Goal: Information Seeking & Learning: Check status

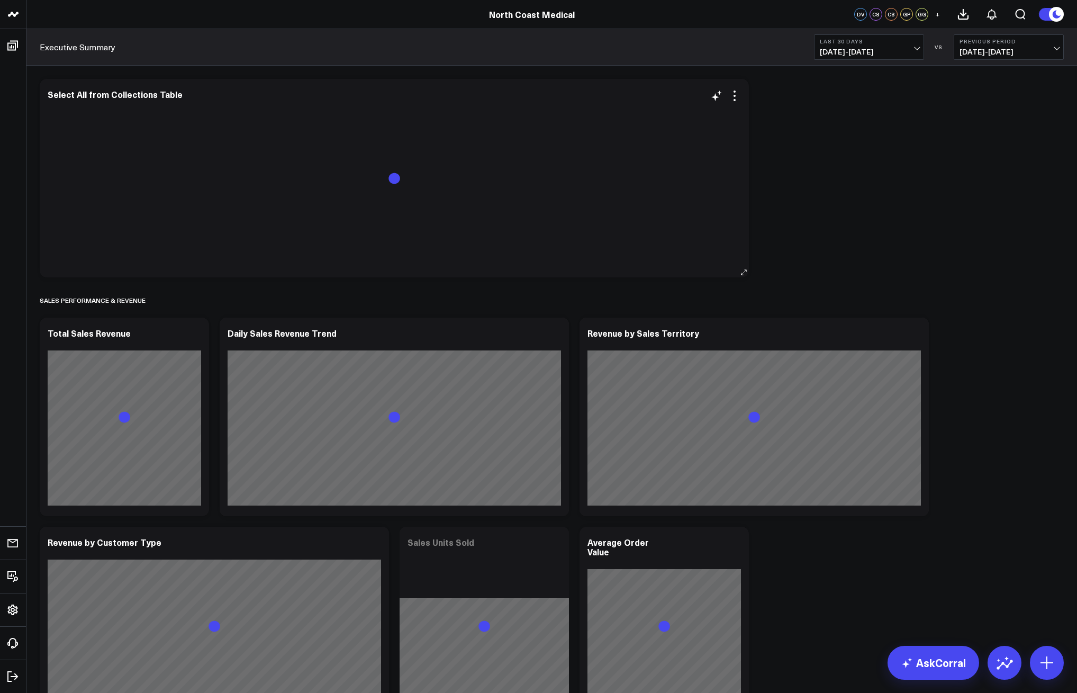
click at [14, 50] on icon at bounding box center [12, 46] width 11 height 10
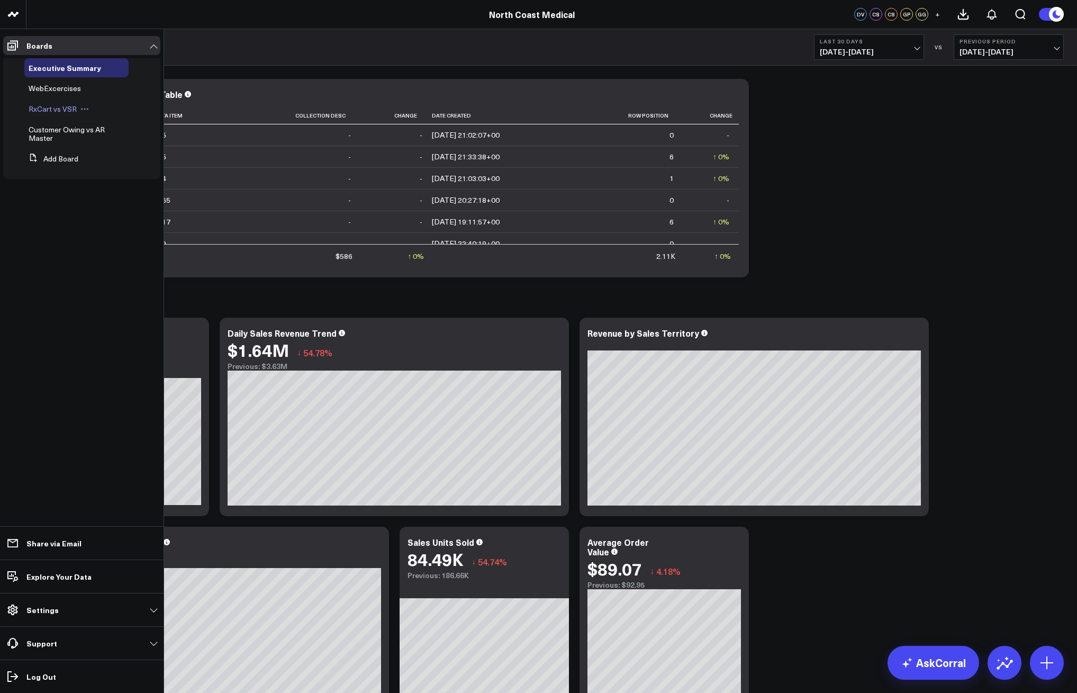
click at [63, 112] on span "RxCart vs VSR" at bounding box center [53, 109] width 48 height 10
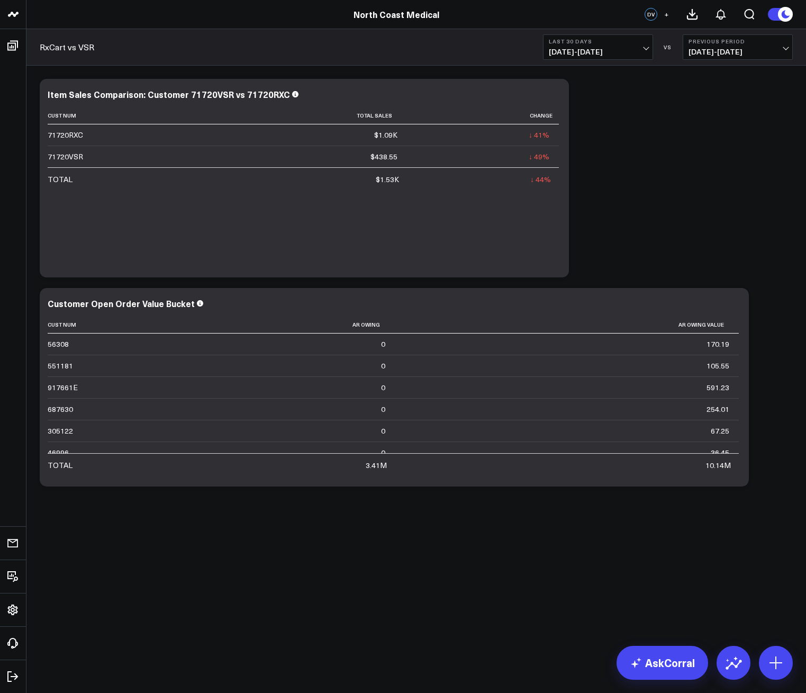
click at [585, 50] on span "[DATE] - [DATE]" at bounding box center [598, 52] width 98 height 8
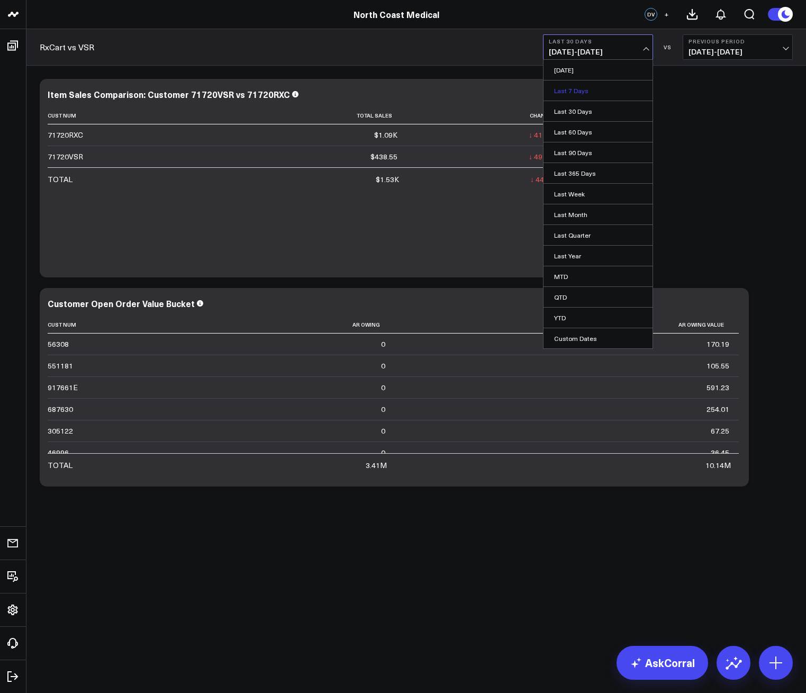
click at [584, 89] on link "Last 7 Days" at bounding box center [597, 90] width 109 height 20
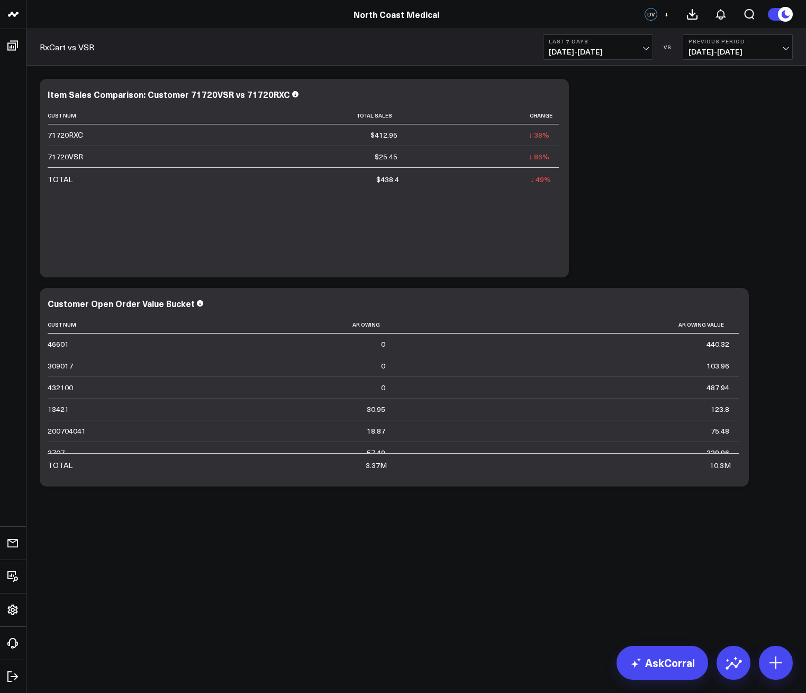
click at [621, 56] on span "09/19/25 - 09/25/25" at bounding box center [598, 52] width 98 height 8
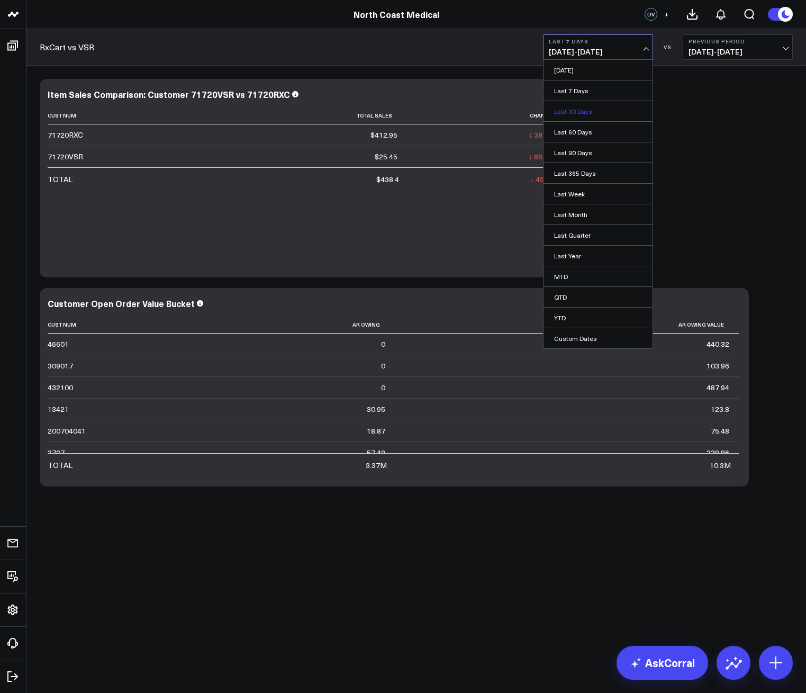
click at [601, 106] on link "Last 30 Days" at bounding box center [597, 111] width 109 height 20
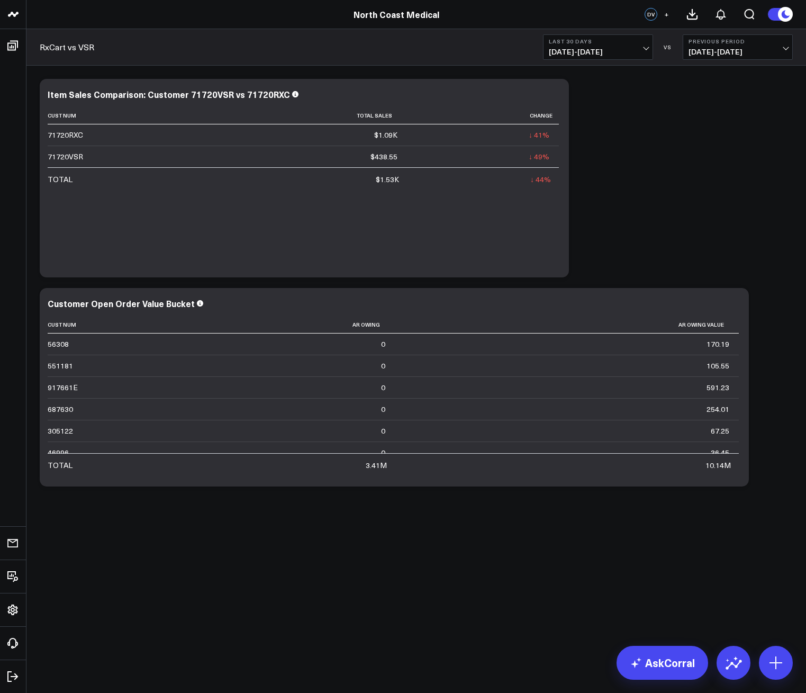
click at [616, 32] on div "RxCart vs VSR Last 30 Days 08/27/25 - 09/25/25 VS Previous Period 07/28/25 - 08…" at bounding box center [415, 47] width 779 height 37
click at [611, 41] on b "Last 30 Days" at bounding box center [598, 41] width 98 height 6
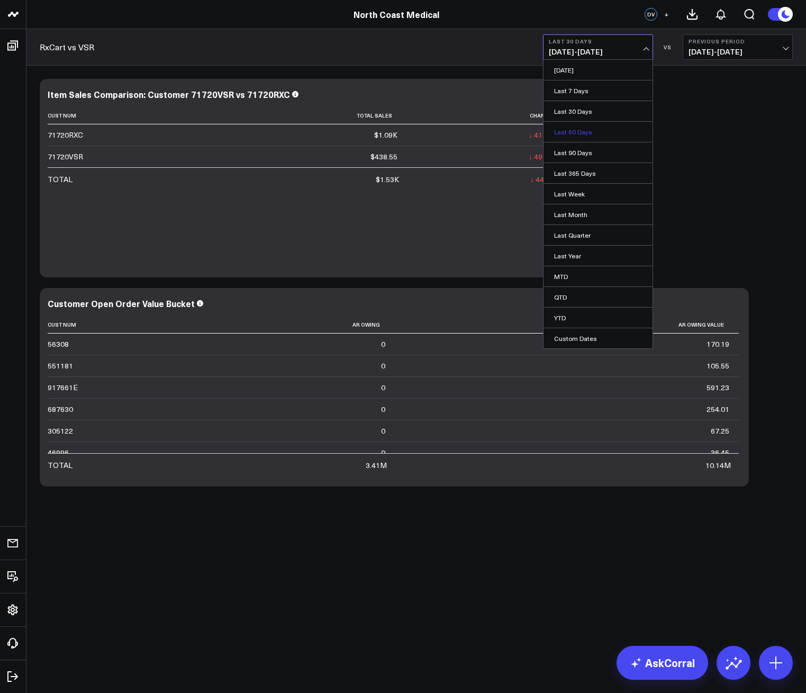
click at [596, 140] on link "Last 60 Days" at bounding box center [597, 132] width 109 height 20
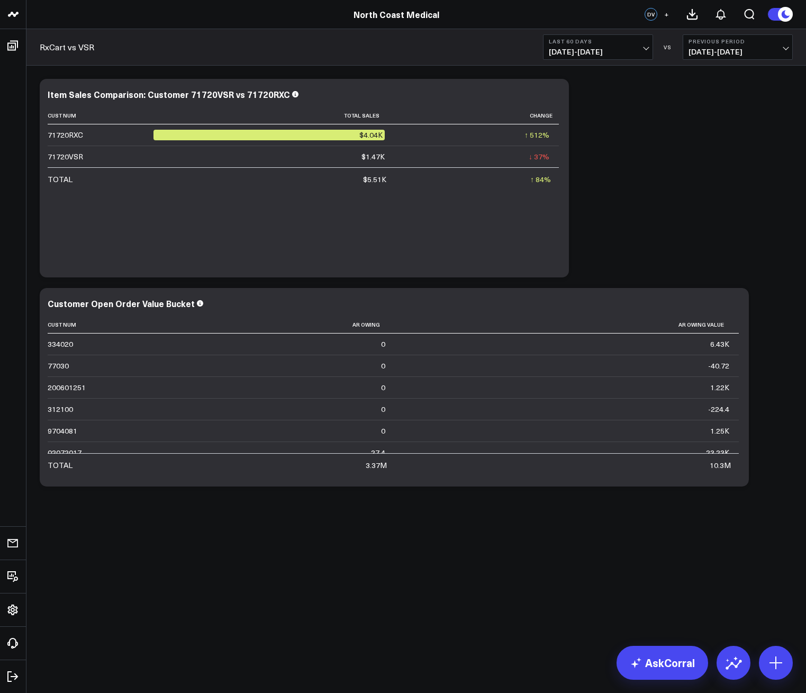
click at [572, 37] on button "Last 60 Days 07/28/25 - 09/25/25" at bounding box center [598, 46] width 110 height 25
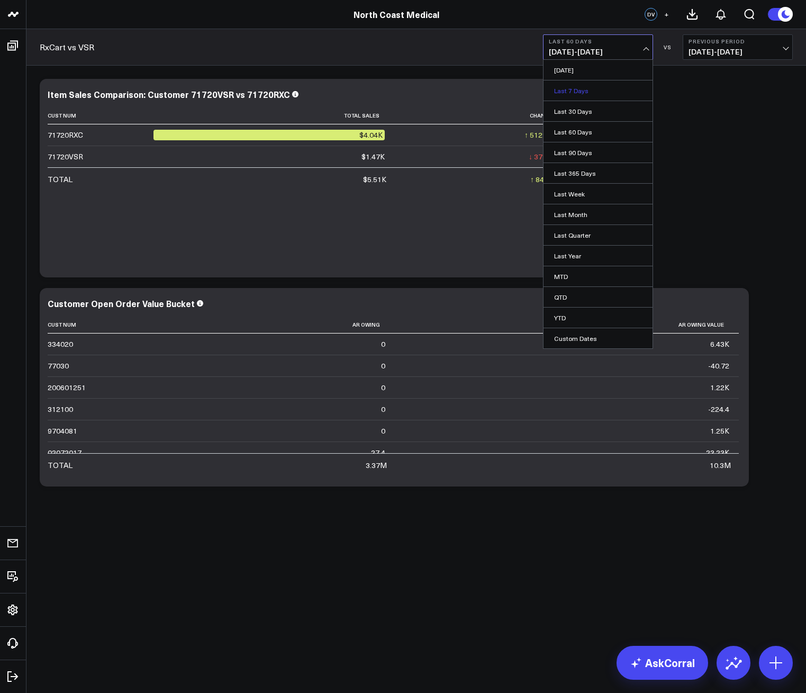
click at [594, 91] on link "Last 7 Days" at bounding box center [597, 90] width 109 height 20
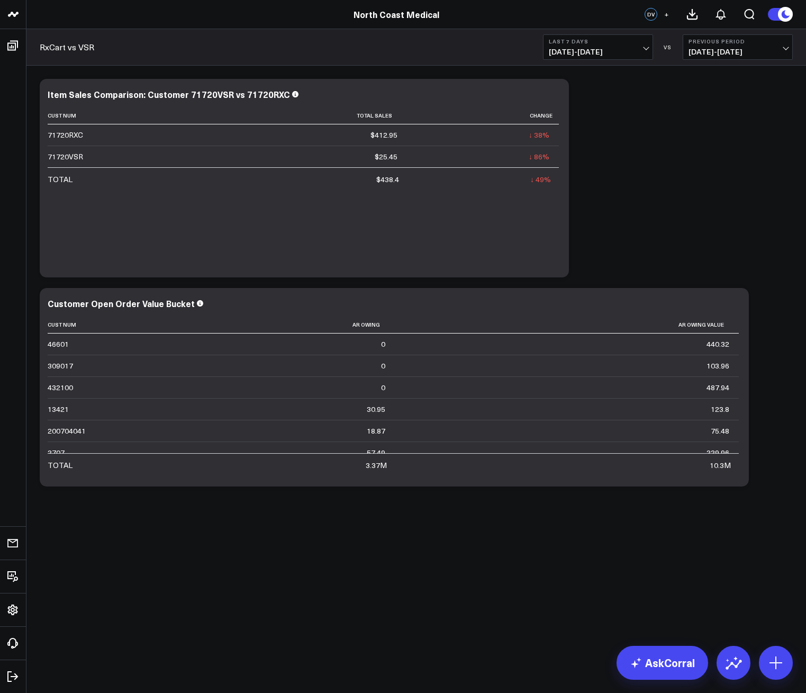
click at [583, 52] on span "[DATE] - [DATE]" at bounding box center [598, 52] width 98 height 8
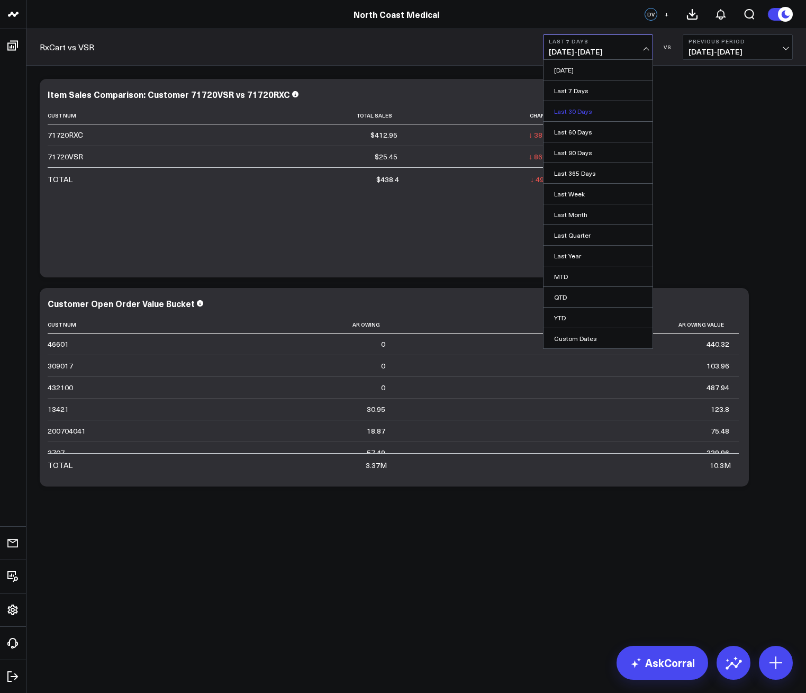
click at [588, 110] on link "Last 30 Days" at bounding box center [597, 111] width 109 height 20
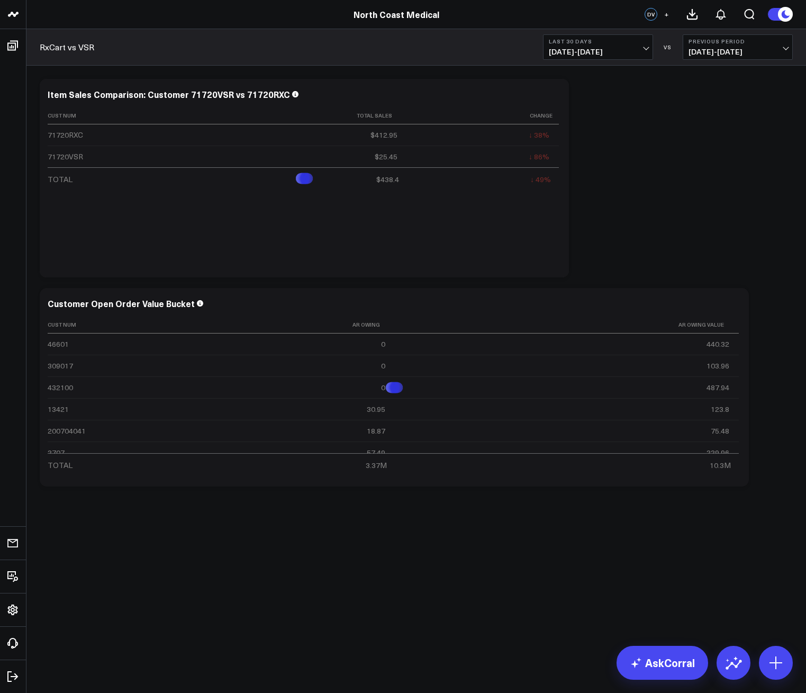
click at [576, 52] on span "08/27/25 - 09/25/25" at bounding box center [598, 52] width 98 height 8
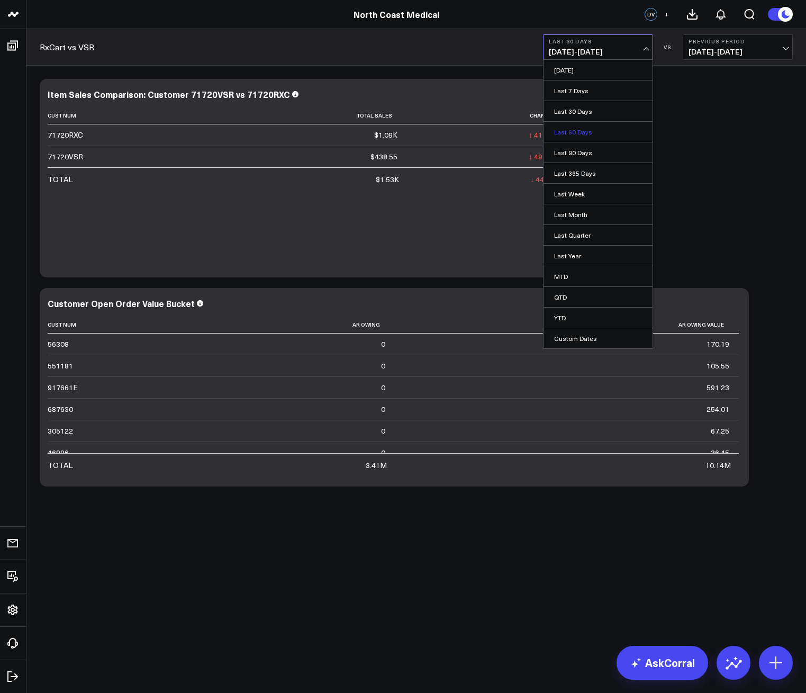
click at [587, 130] on link "Last 60 Days" at bounding box center [597, 132] width 109 height 20
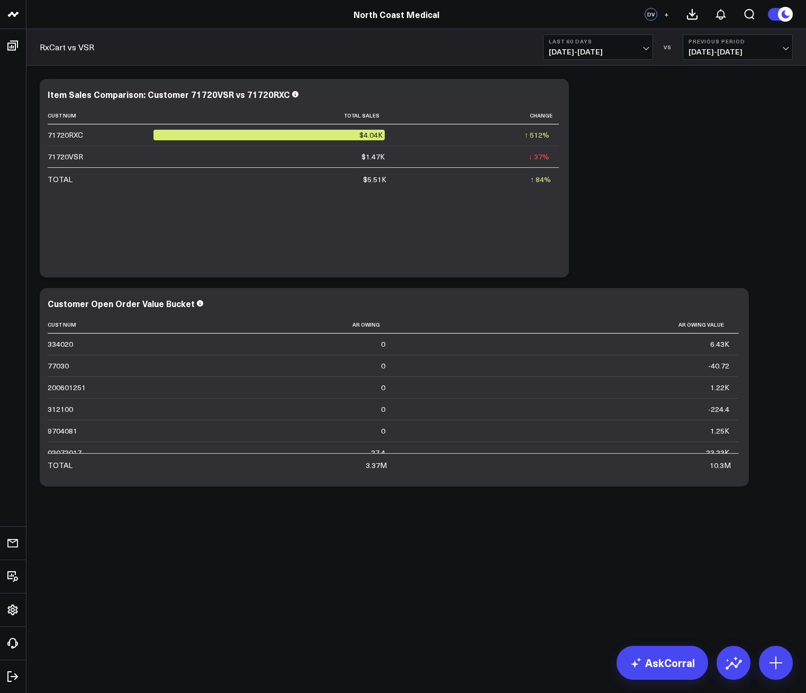
click at [580, 58] on button "Last 60 Days [DATE] - [DATE]" at bounding box center [598, 46] width 110 height 25
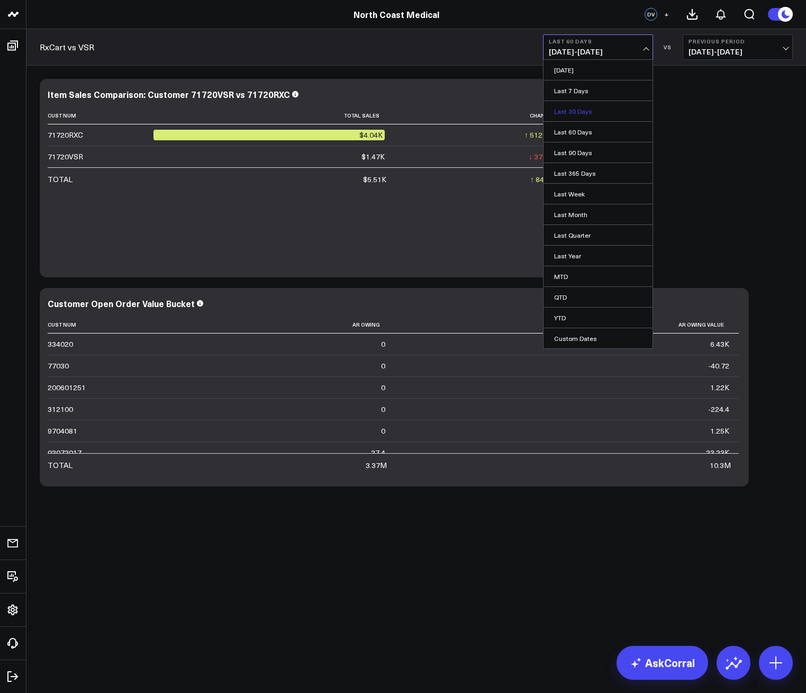
click at [586, 113] on link "Last 30 Days" at bounding box center [597, 111] width 109 height 20
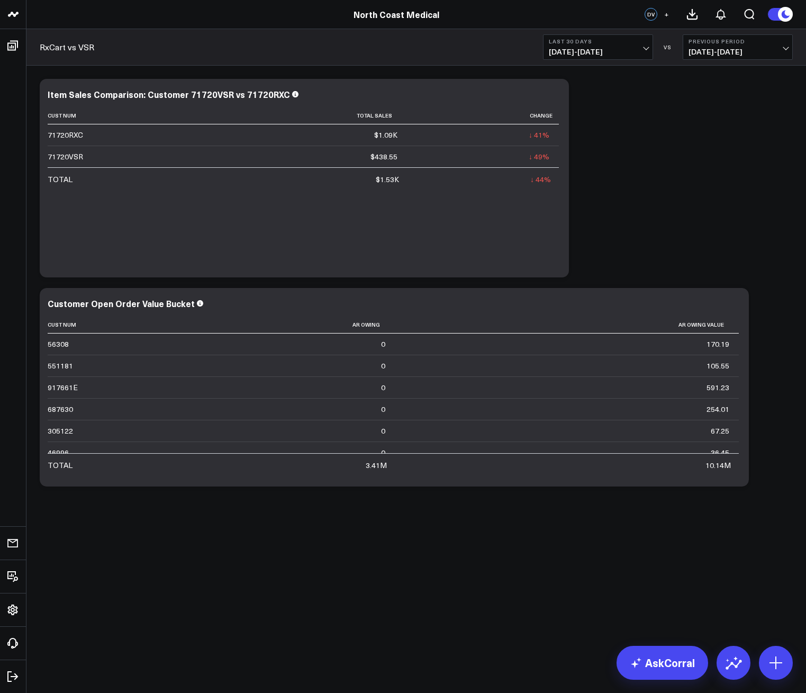
click at [580, 37] on button "Last 30 Days 08/27/25 - 09/25/25" at bounding box center [598, 46] width 110 height 25
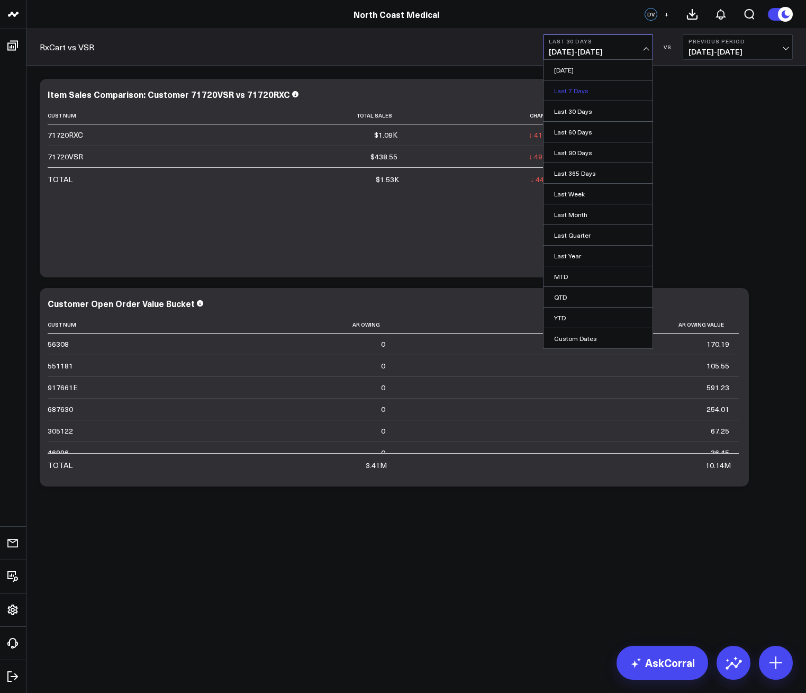
click at [588, 90] on link "Last 7 Days" at bounding box center [597, 90] width 109 height 20
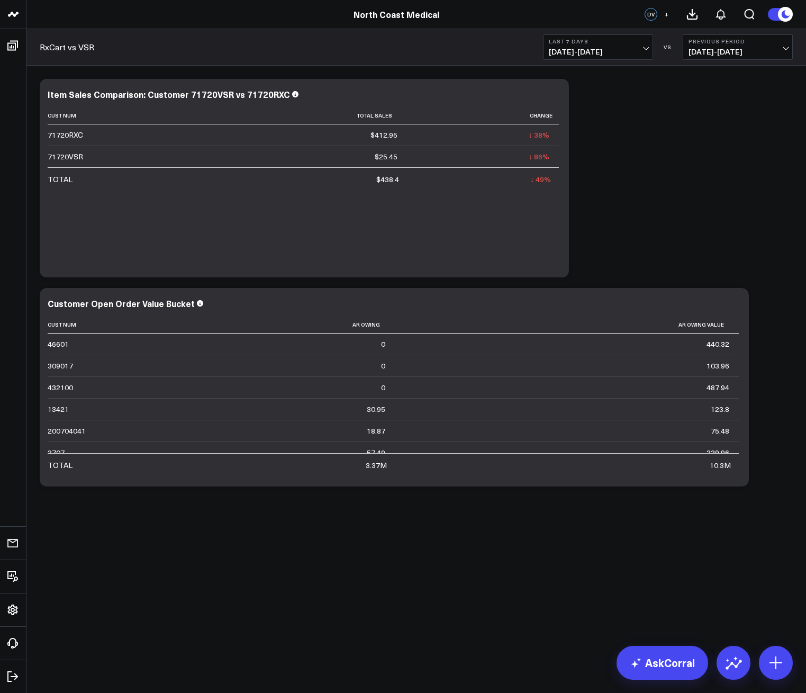
click at [637, 42] on b "Last 7 Days" at bounding box center [598, 41] width 98 height 6
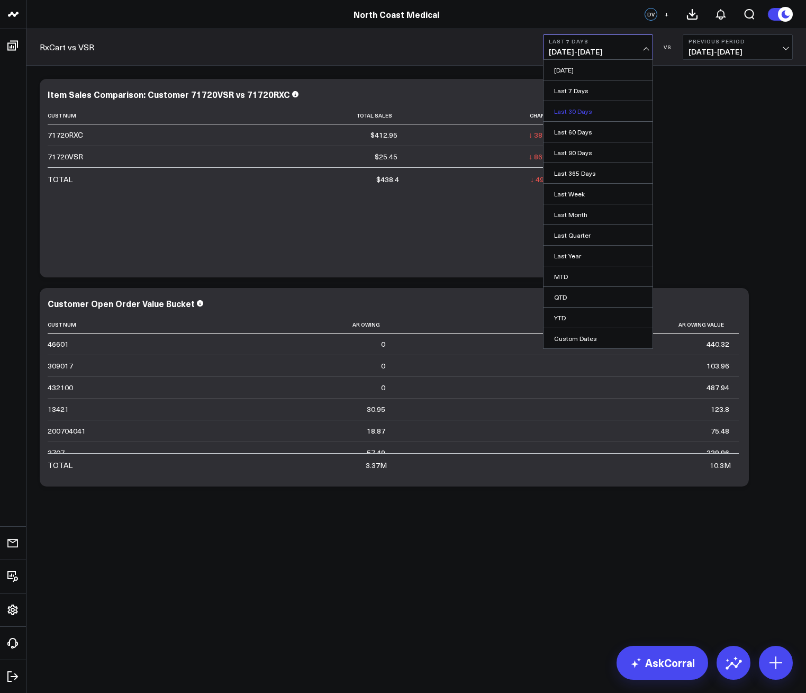
click at [602, 110] on link "Last 30 Days" at bounding box center [597, 111] width 109 height 20
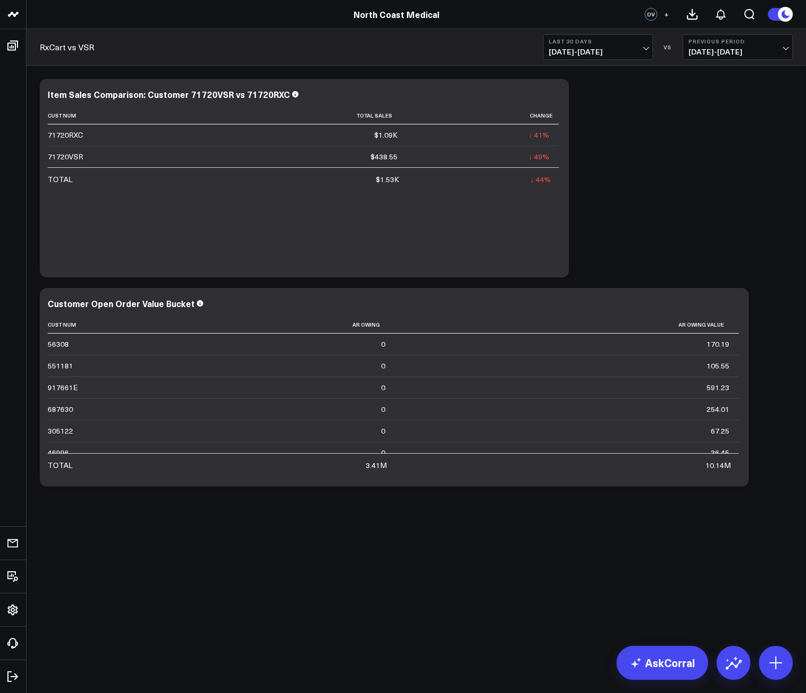
click at [601, 50] on span "08/27/25 - 09/25/25" at bounding box center [598, 52] width 98 height 8
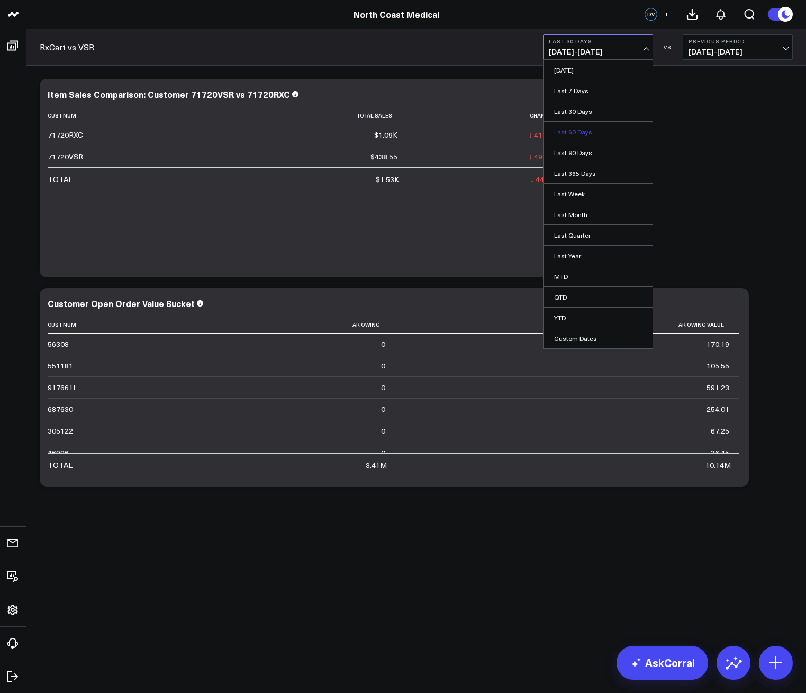
click at [618, 133] on link "Last 60 Days" at bounding box center [597, 132] width 109 height 20
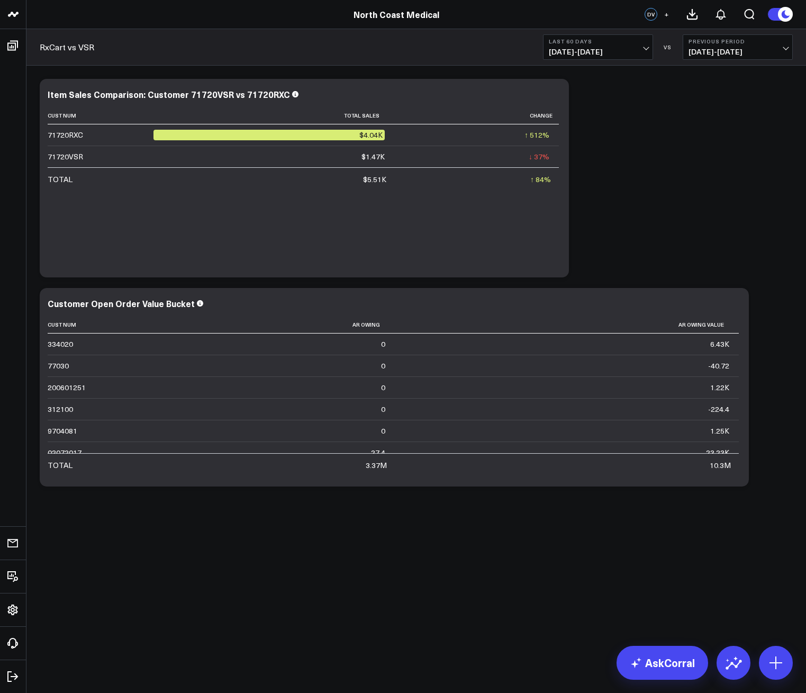
click at [597, 40] on b "Last 60 Days" at bounding box center [598, 41] width 98 height 6
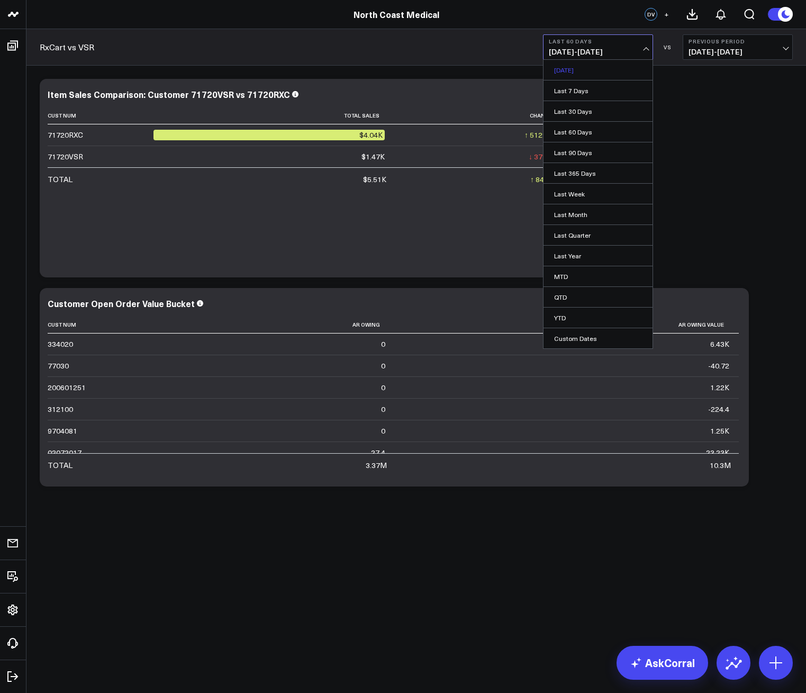
click at [582, 74] on link "[DATE]" at bounding box center [597, 70] width 109 height 20
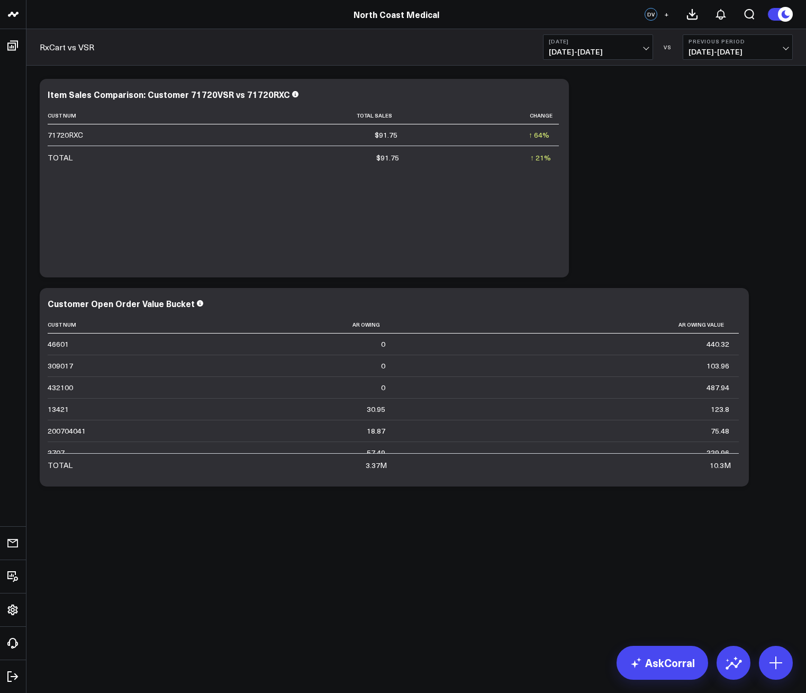
click at [572, 53] on span "[DATE] - [DATE]" at bounding box center [598, 52] width 98 height 8
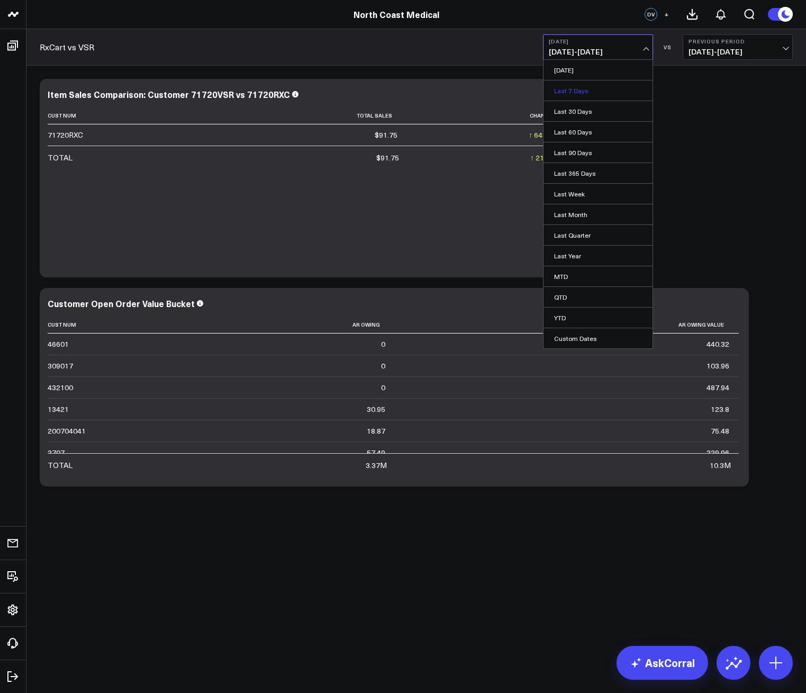
click at [568, 88] on link "Last 7 Days" at bounding box center [597, 90] width 109 height 20
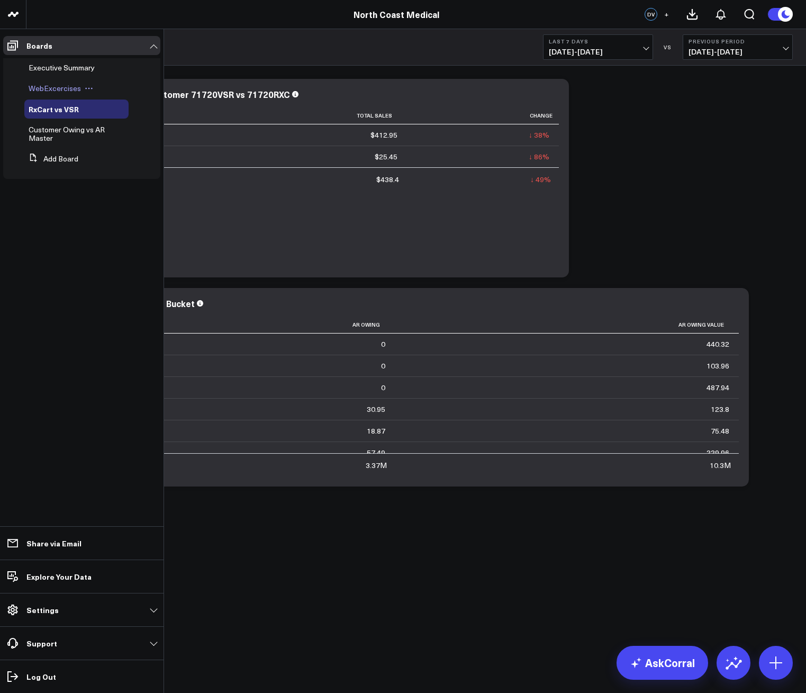
click at [67, 87] on span "WebExcercises" at bounding box center [55, 88] width 52 height 10
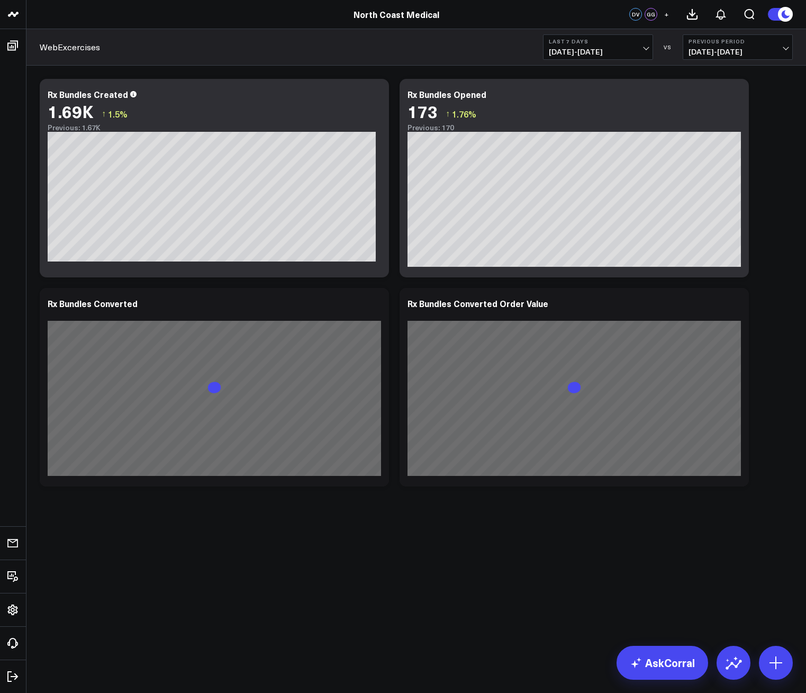
click at [605, 54] on span "[DATE] - [DATE]" at bounding box center [598, 52] width 98 height 8
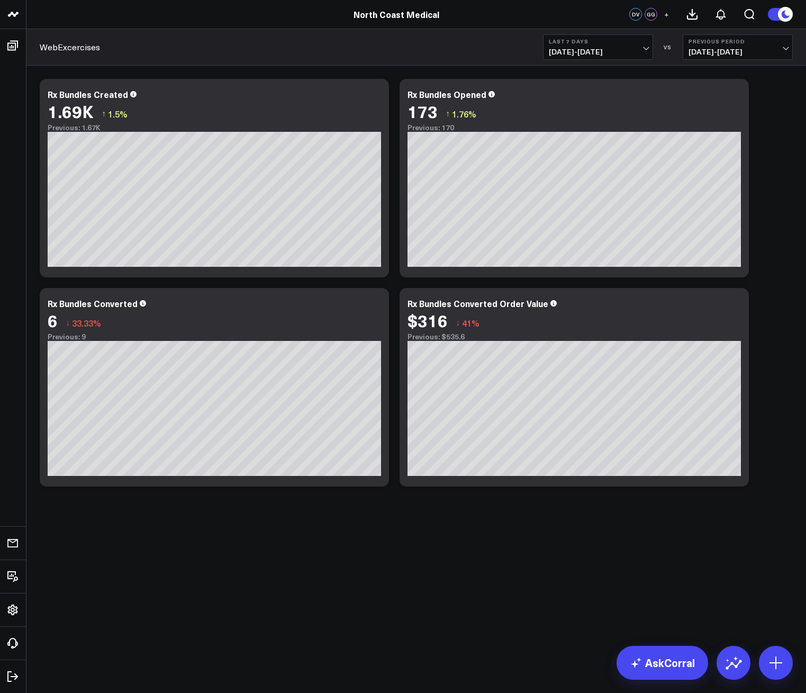
click at [406, 567] on body "North Coast Medical North Coast Medical DV GG + WebExcercises Last 7 Days [DATE…" at bounding box center [403, 346] width 806 height 693
click at [579, 43] on b "Last 7 Days" at bounding box center [598, 41] width 98 height 6
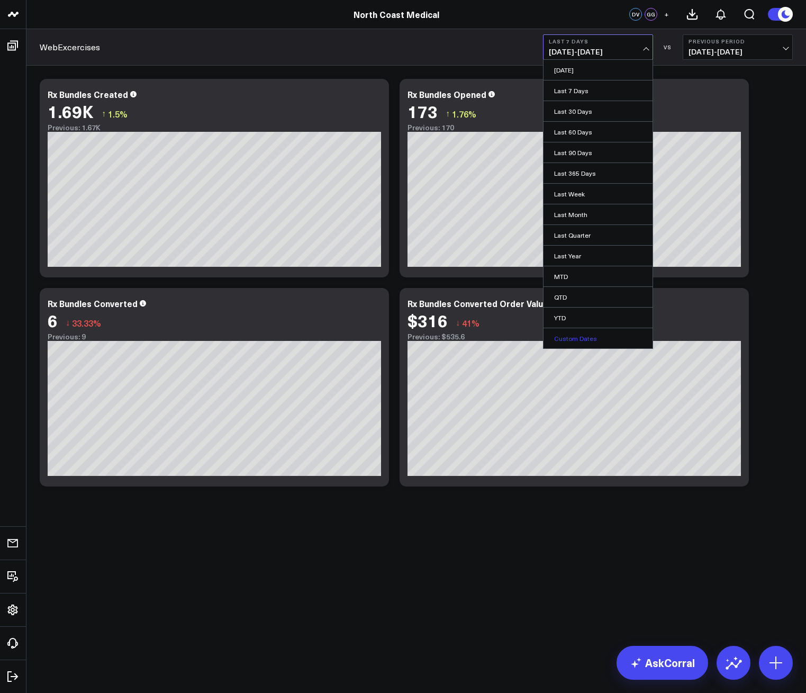
click at [573, 332] on link "Custom Dates" at bounding box center [597, 338] width 109 height 20
select select "8"
select select "2025"
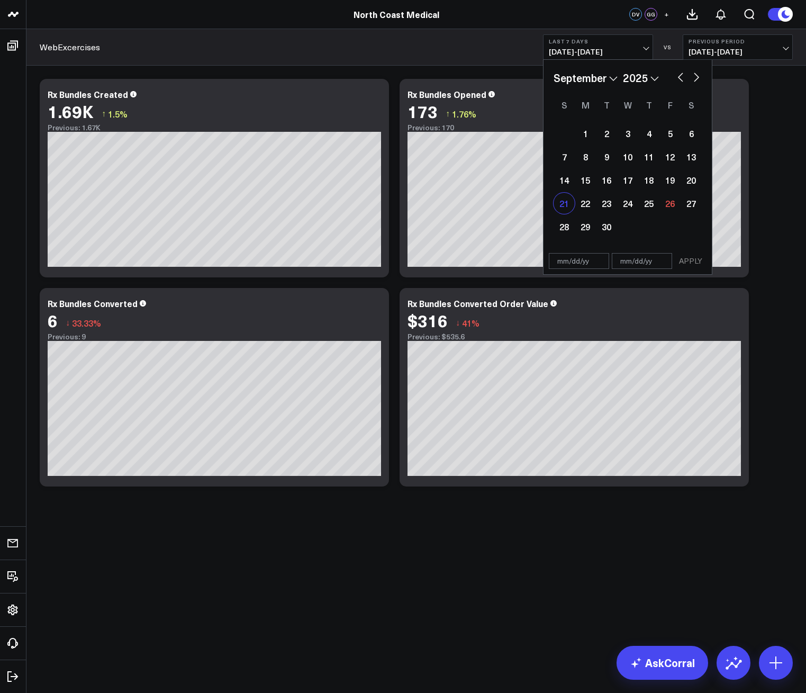
click at [565, 201] on div "21" at bounding box center [563, 203] width 21 height 21
type input "[DATE]"
select select "8"
select select "2025"
click at [692, 200] on div "27" at bounding box center [690, 203] width 21 height 21
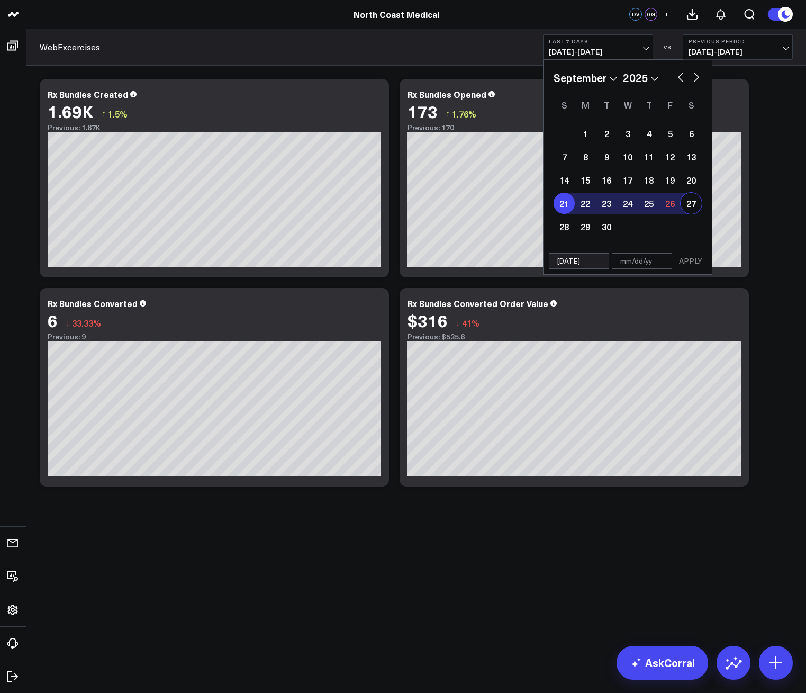
type input "[DATE]"
select select "8"
select select "2025"
click at [689, 267] on button "APPLY" at bounding box center [691, 261] width 32 height 16
